Goal: Transaction & Acquisition: Purchase product/service

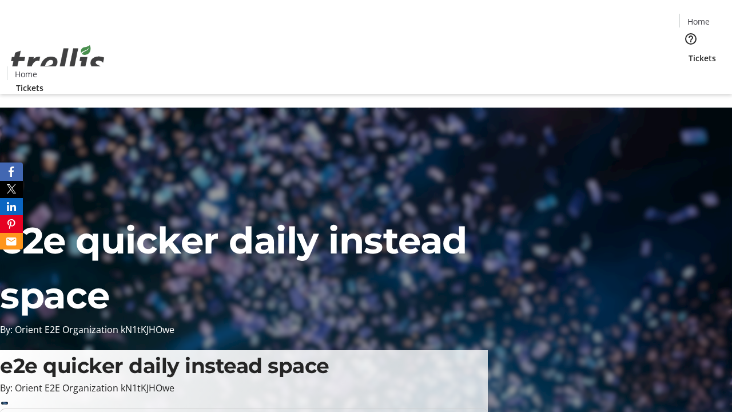
click at [689, 52] on span "Tickets" at bounding box center [702, 58] width 27 height 12
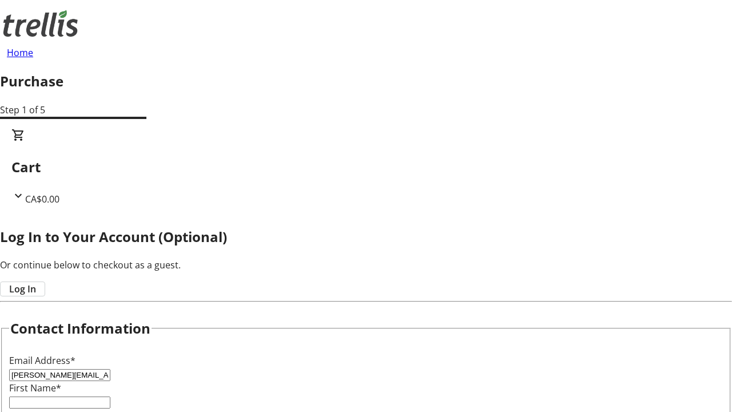
type input "[PERSON_NAME][EMAIL_ADDRESS][DOMAIN_NAME]"
type input "[PERSON_NAME]"
